Goal: Task Accomplishment & Management: Manage account settings

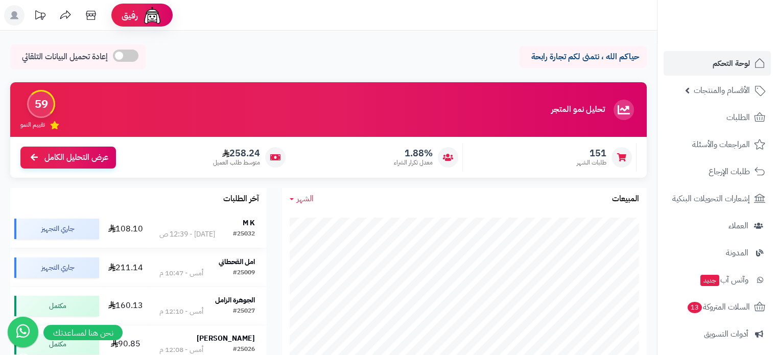
click at [241, 228] on div "M K" at bounding box center [207, 223] width 96 height 10
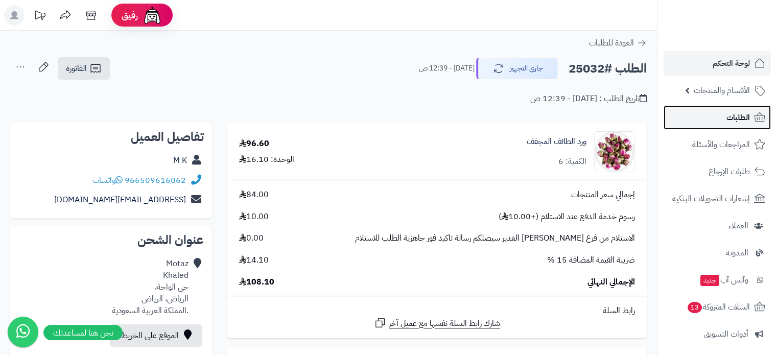
click at [731, 120] on span "الطلبات" at bounding box center [737, 117] width 23 height 14
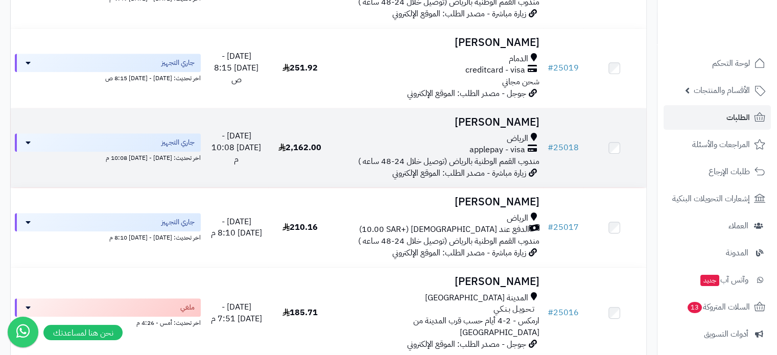
scroll to position [817, 0]
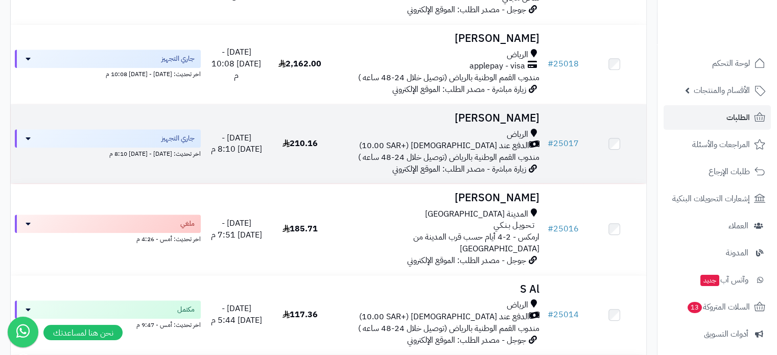
click at [499, 124] on h3 "يوسف العريض" at bounding box center [437, 118] width 203 height 12
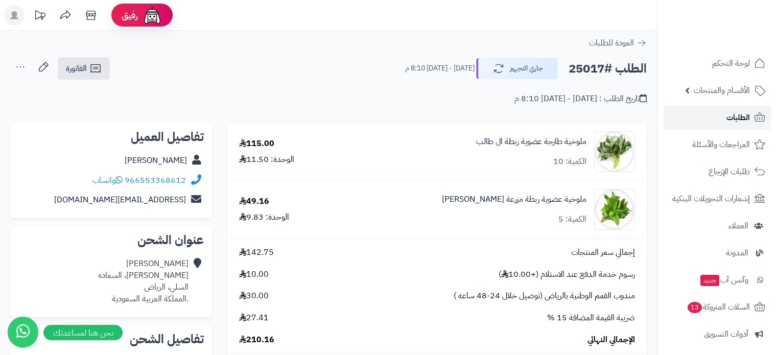
click at [739, 118] on span "الطلبات" at bounding box center [737, 117] width 23 height 14
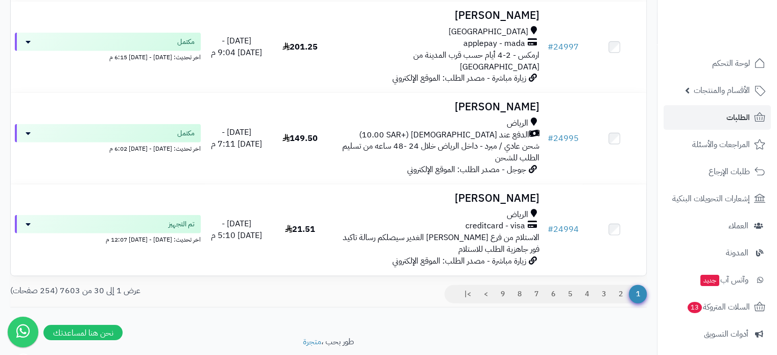
scroll to position [2506, 0]
click at [619, 285] on link "2" at bounding box center [620, 294] width 17 height 18
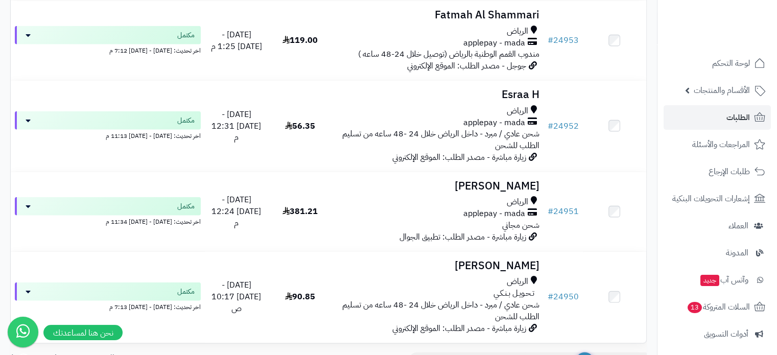
scroll to position [2432, 0]
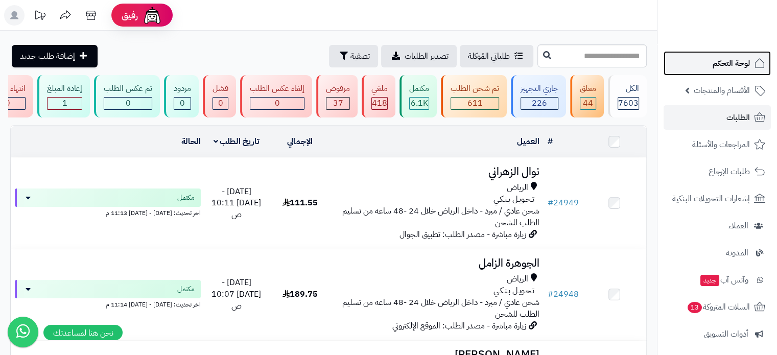
click at [723, 61] on span "لوحة التحكم" at bounding box center [731, 63] width 37 height 14
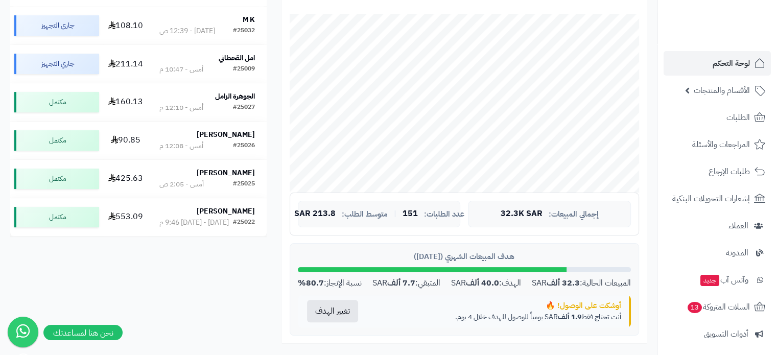
scroll to position [204, 0]
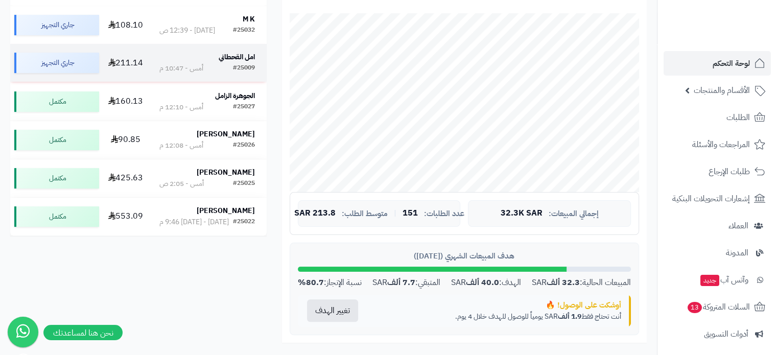
click at [237, 68] on div "#25009" at bounding box center [244, 68] width 22 height 10
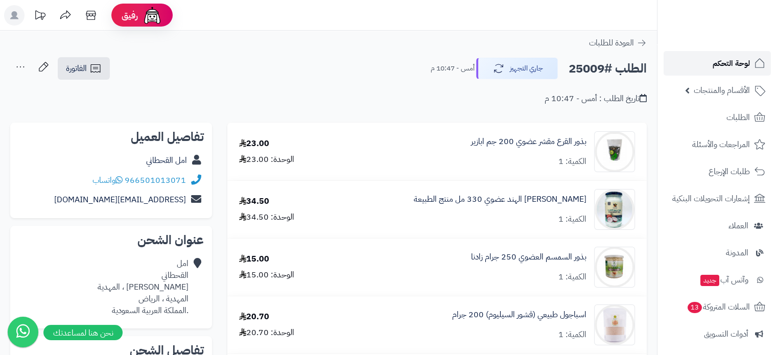
click at [717, 67] on span "لوحة التحكم" at bounding box center [731, 63] width 37 height 14
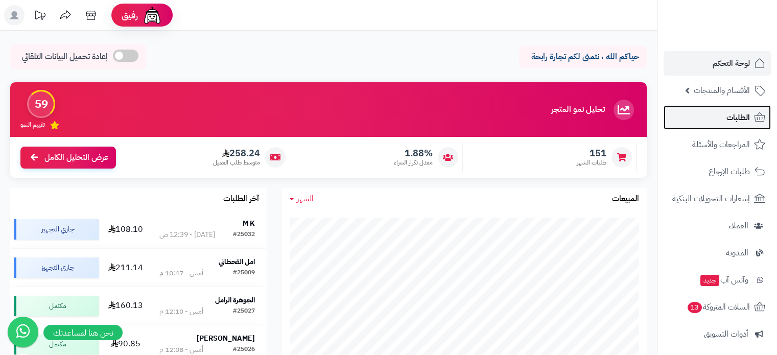
click at [739, 122] on span "الطلبات" at bounding box center [737, 117] width 23 height 14
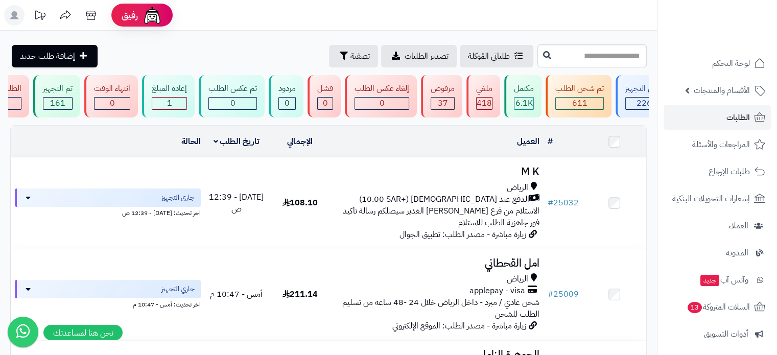
scroll to position [0, -111]
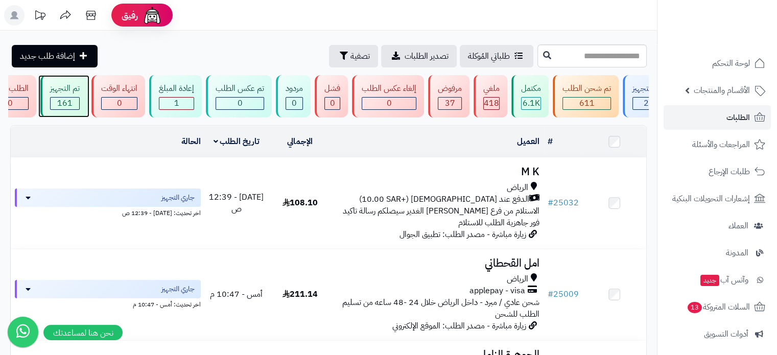
click at [69, 91] on div "تم التجهيز" at bounding box center [65, 89] width 30 height 12
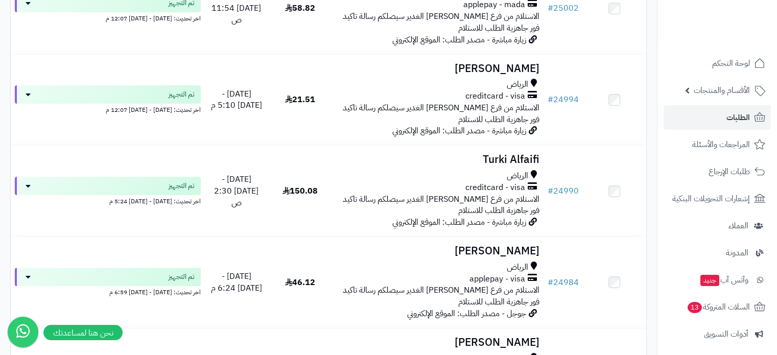
scroll to position [307, 0]
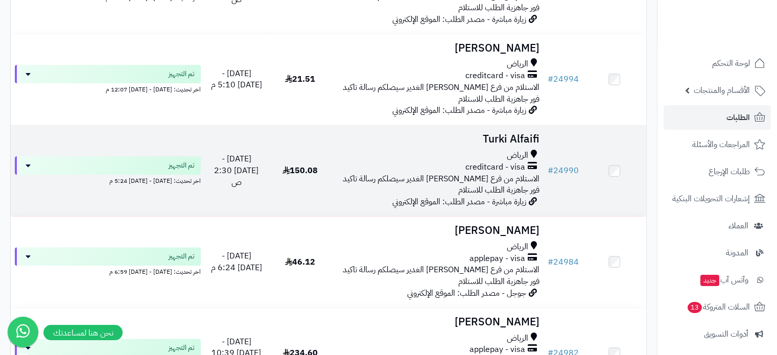
click at [503, 161] on div "الرياض" at bounding box center [437, 156] width 203 height 12
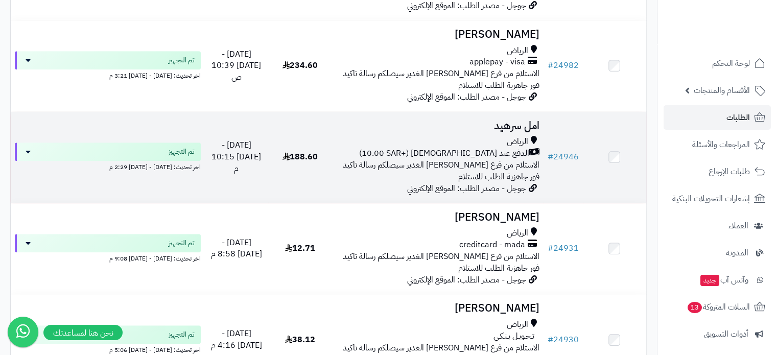
scroll to position [613, 0]
